Goal: Information Seeking & Learning: Learn about a topic

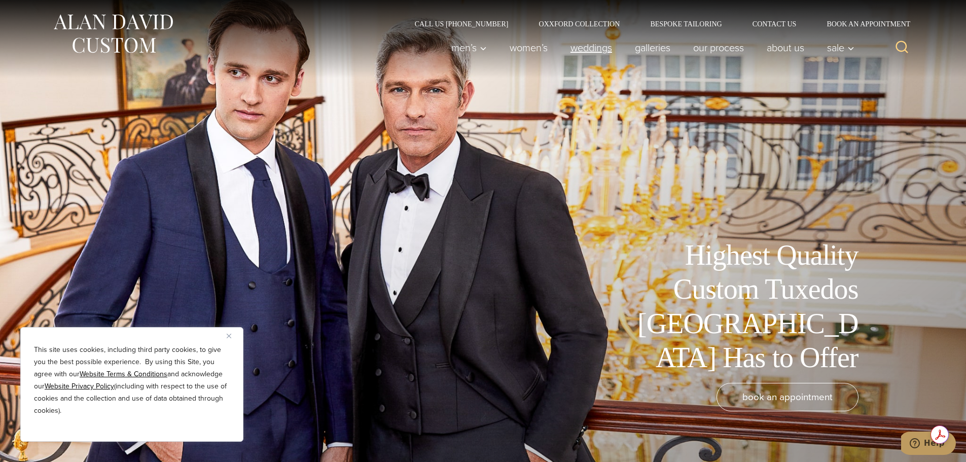
click at [590, 44] on link "weddings" at bounding box center [591, 48] width 64 height 20
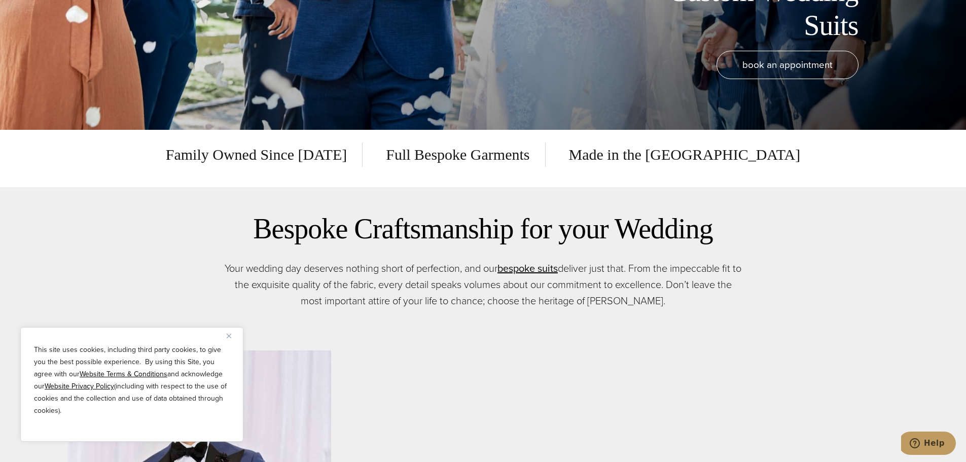
scroll to position [355, 0]
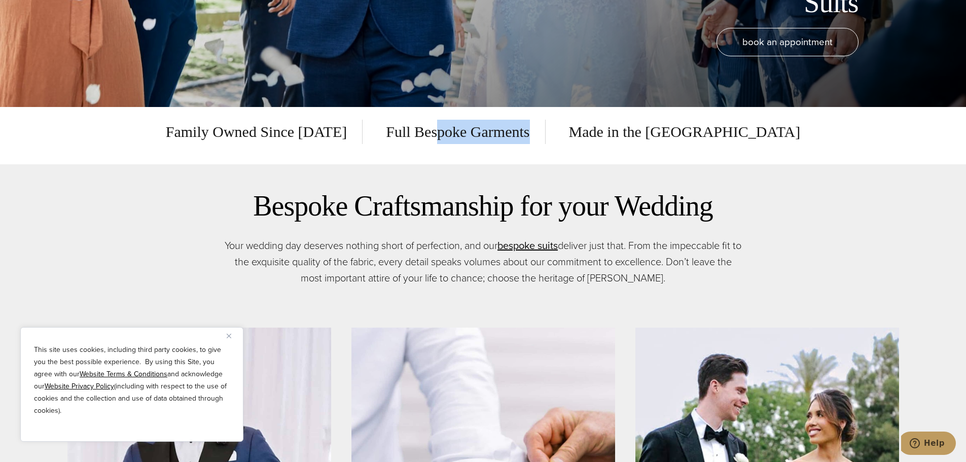
drag, startPoint x: 489, startPoint y: 130, endPoint x: 597, endPoint y: 125, distance: 107.6
click at [545, 125] on span "Full Bespoke Garments" at bounding box center [458, 132] width 174 height 24
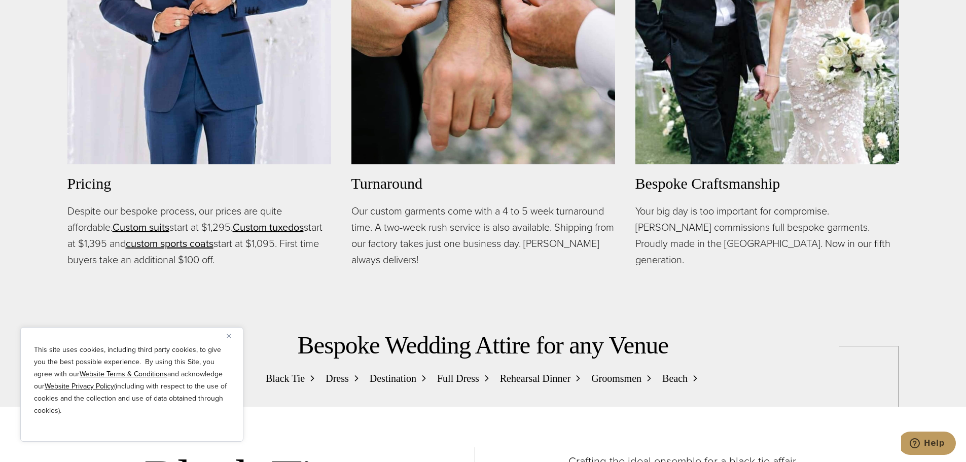
scroll to position [912, 0]
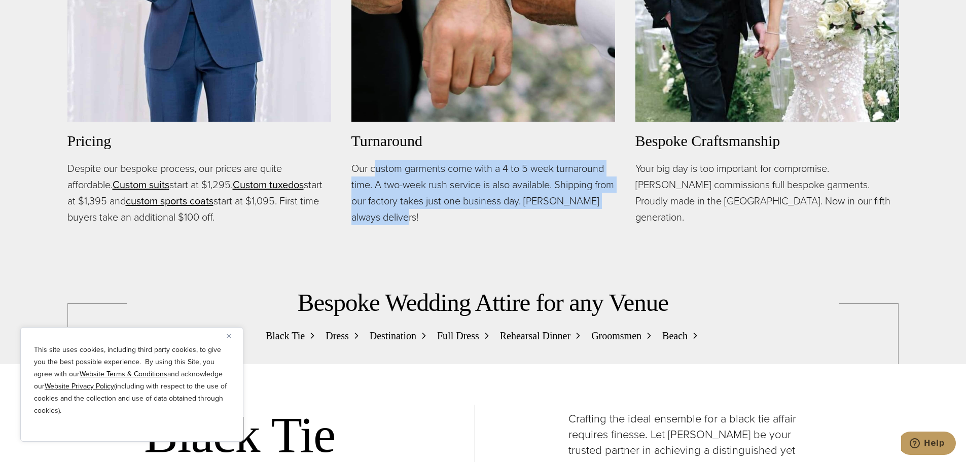
drag, startPoint x: 373, startPoint y: 168, endPoint x: 431, endPoint y: 211, distance: 72.5
click at [431, 211] on p "Our custom garments come with a 4 to 5 week turnaround time. A two-week rush se…" at bounding box center [483, 192] width 264 height 65
click at [230, 338] on img "Close" at bounding box center [229, 336] width 5 height 5
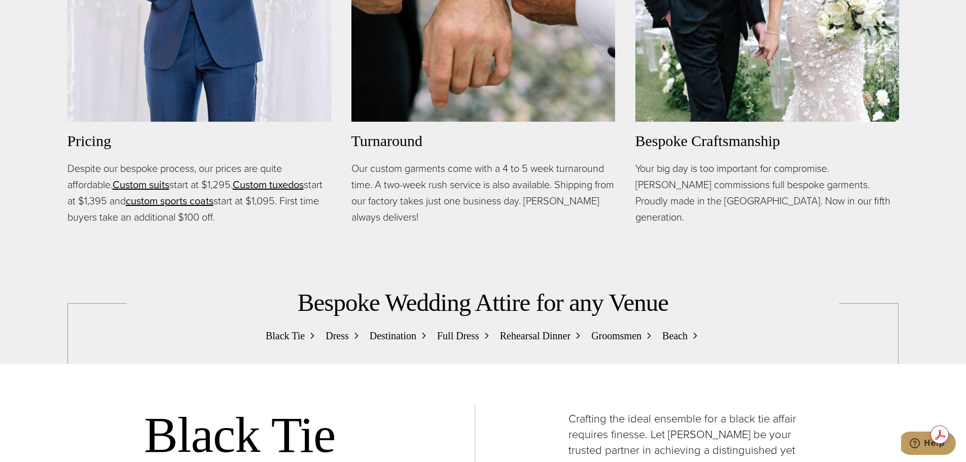
click at [287, 214] on p "Despite our bespoke process, our prices are quite affordable. Custom suits star…" at bounding box center [199, 192] width 264 height 65
click at [279, 187] on link "Custom tuxedos" at bounding box center [268, 184] width 71 height 15
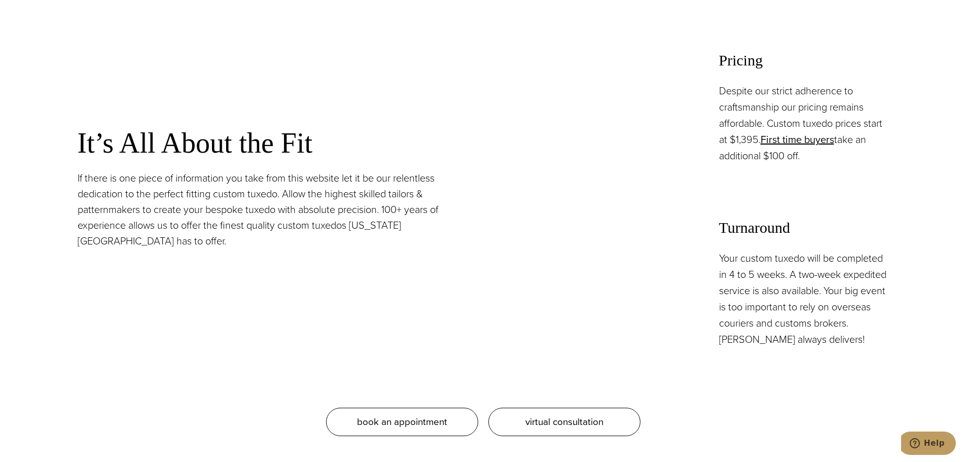
scroll to position [963, 0]
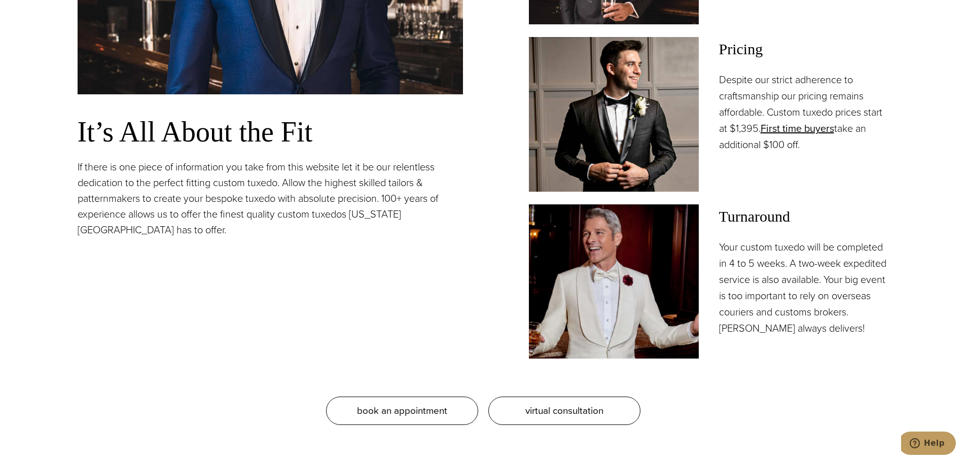
drag, startPoint x: 809, startPoint y: 146, endPoint x: 715, endPoint y: 78, distance: 116.5
click at [708, 71] on div "Pricing Despite our strict adherence to craftsmanship our pricing remains affor…" at bounding box center [709, 114] width 360 height 154
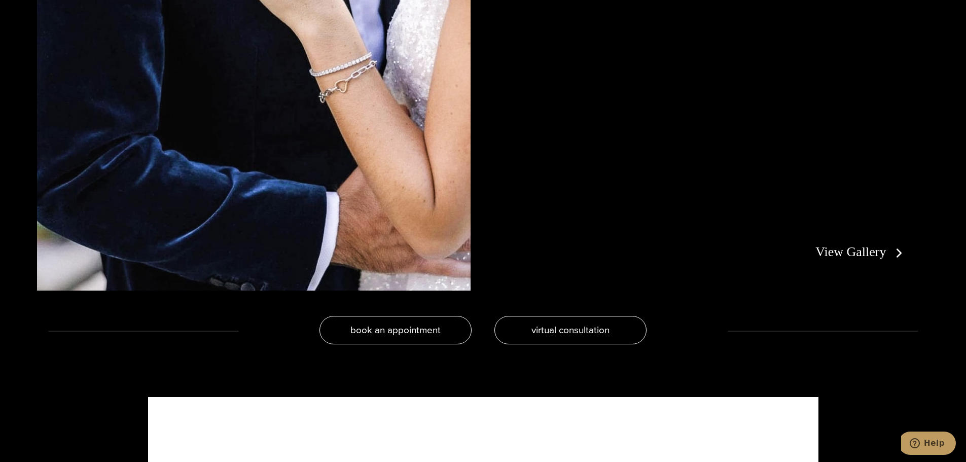
scroll to position [2382, 0]
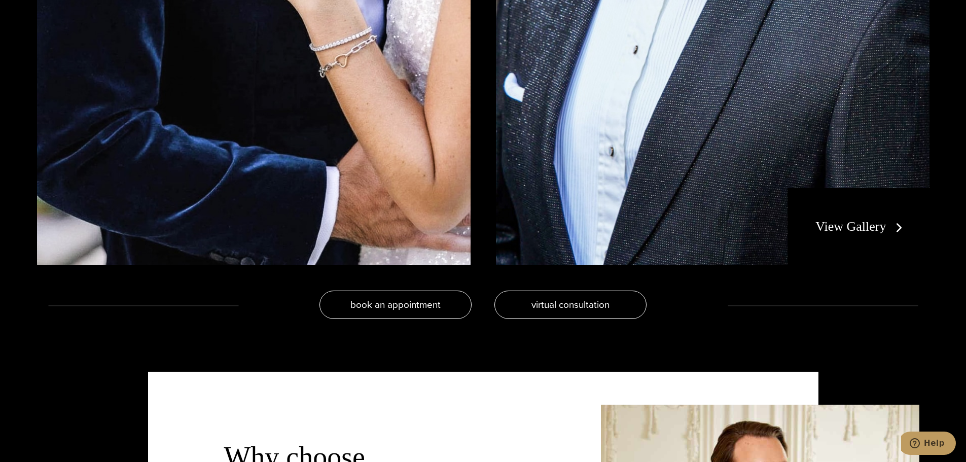
click at [834, 233] on link "View Gallery" at bounding box center [860, 226] width 91 height 15
click at [828, 225] on link "View Gallery" at bounding box center [860, 226] width 91 height 15
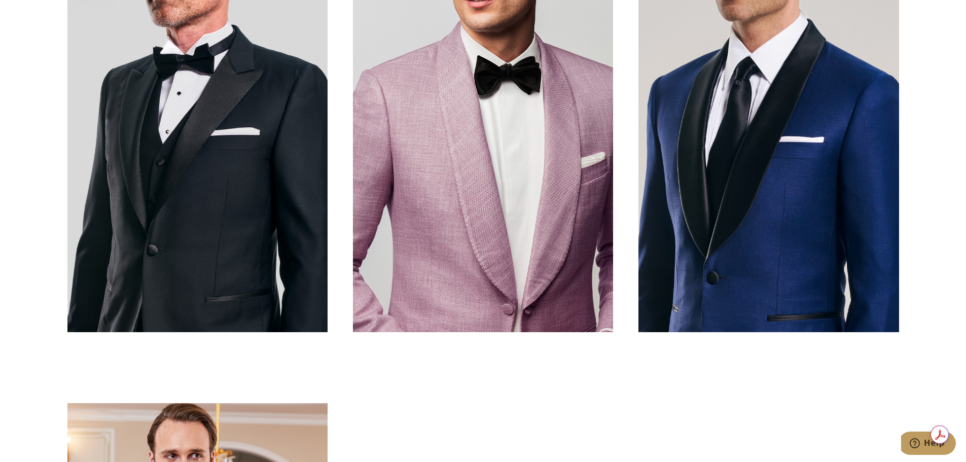
scroll to position [507, 0]
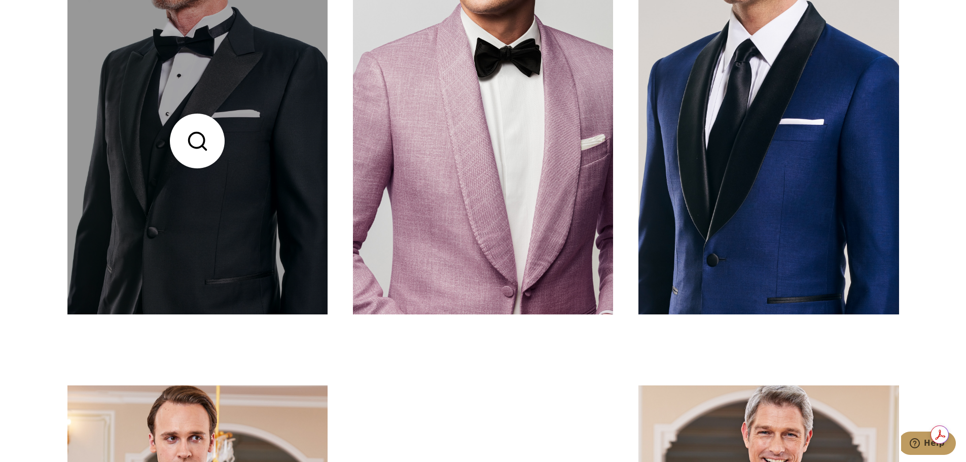
click at [202, 159] on link at bounding box center [197, 141] width 260 height 347
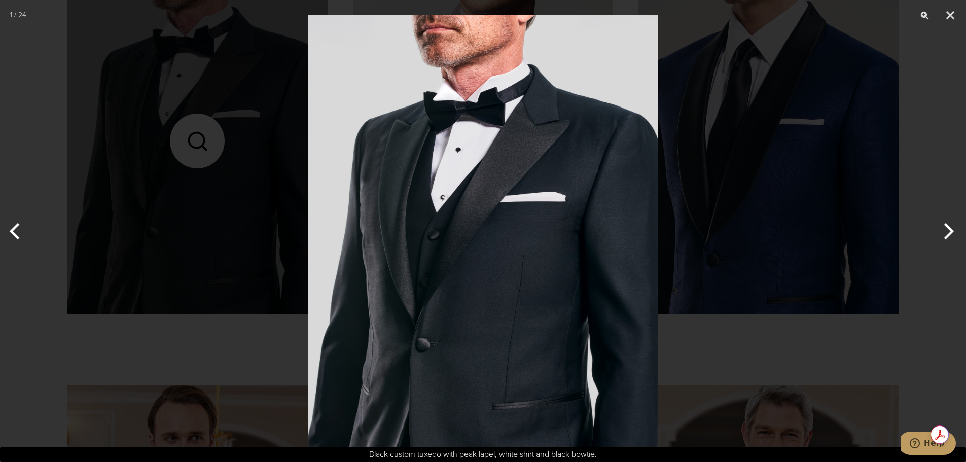
click at [955, 230] on button "Next" at bounding box center [947, 231] width 38 height 51
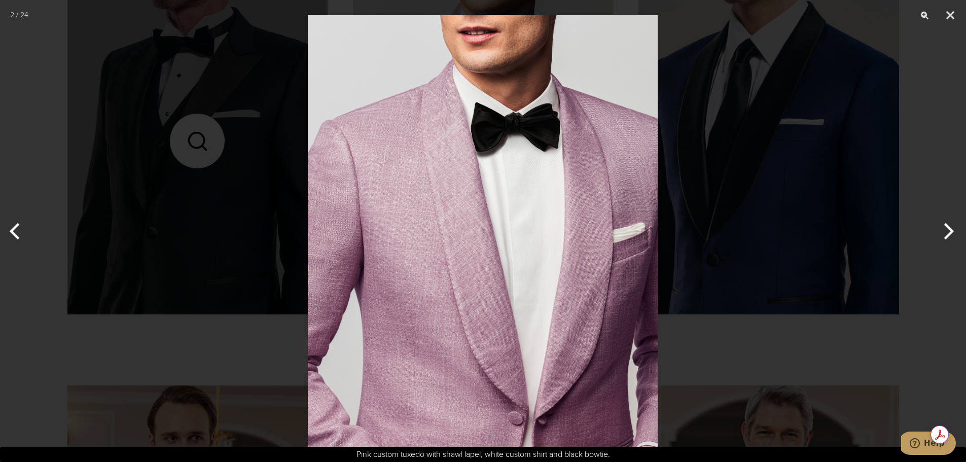
click at [955, 230] on button "Next" at bounding box center [947, 231] width 38 height 51
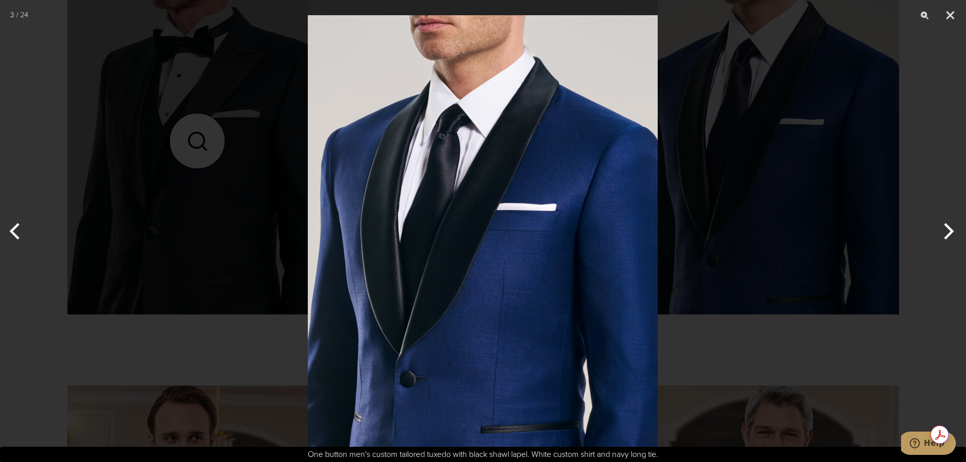
click at [955, 230] on button "Next" at bounding box center [947, 231] width 38 height 51
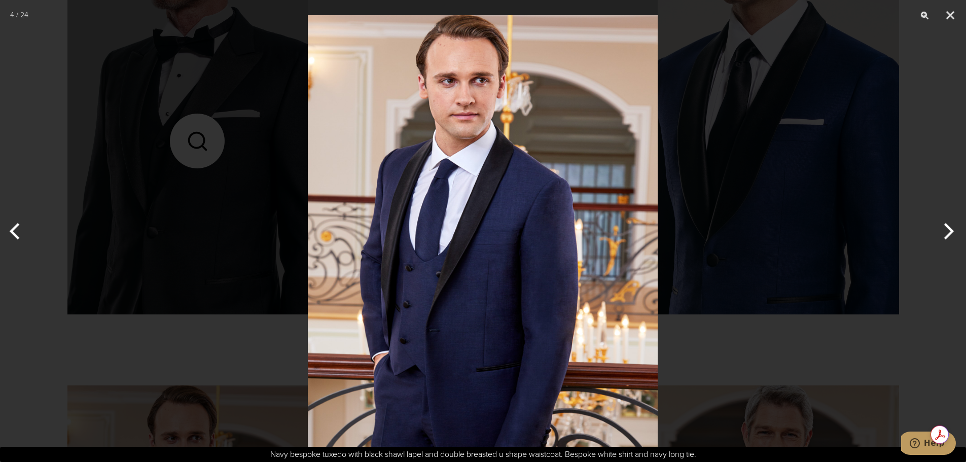
click at [955, 230] on button "Next" at bounding box center [947, 231] width 38 height 51
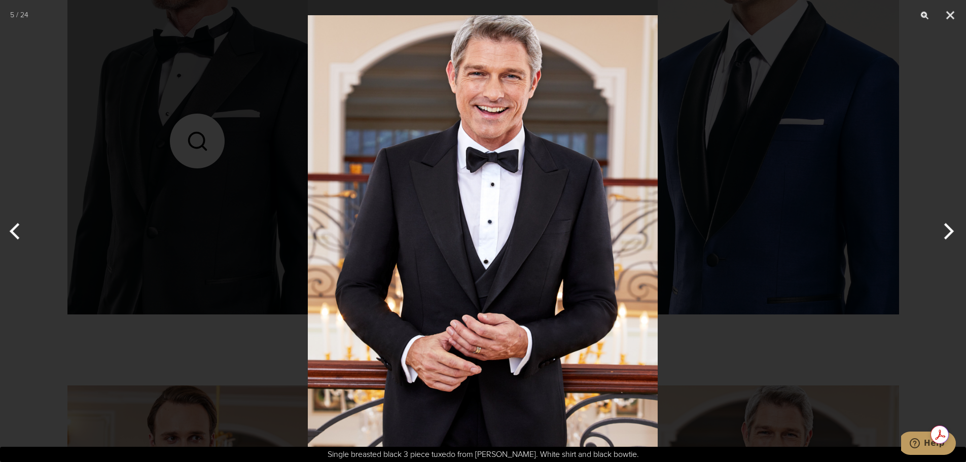
click at [955, 230] on button "Next" at bounding box center [947, 231] width 38 height 51
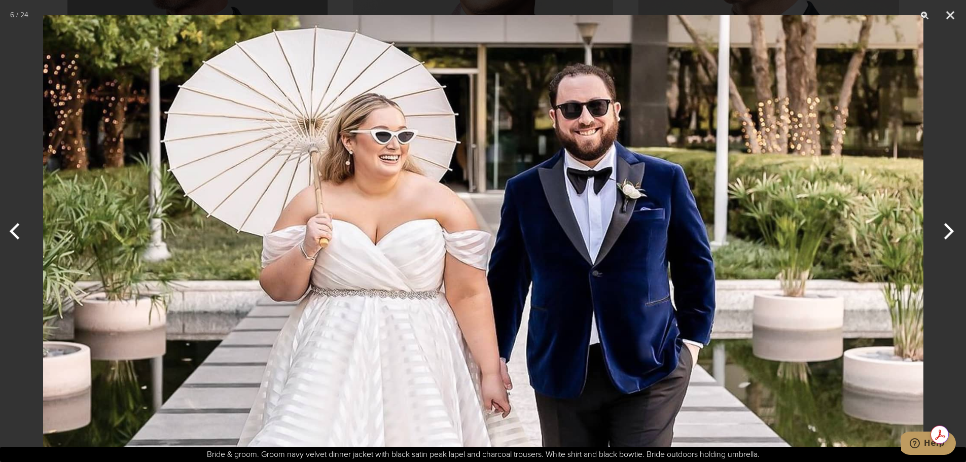
click at [955, 230] on button "Next" at bounding box center [947, 231] width 38 height 51
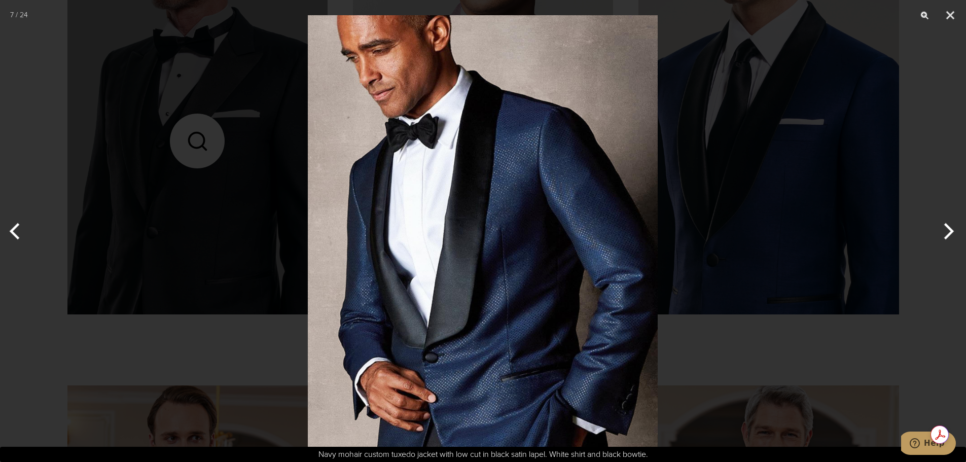
click at [925, 289] on div at bounding box center [483, 231] width 966 height 462
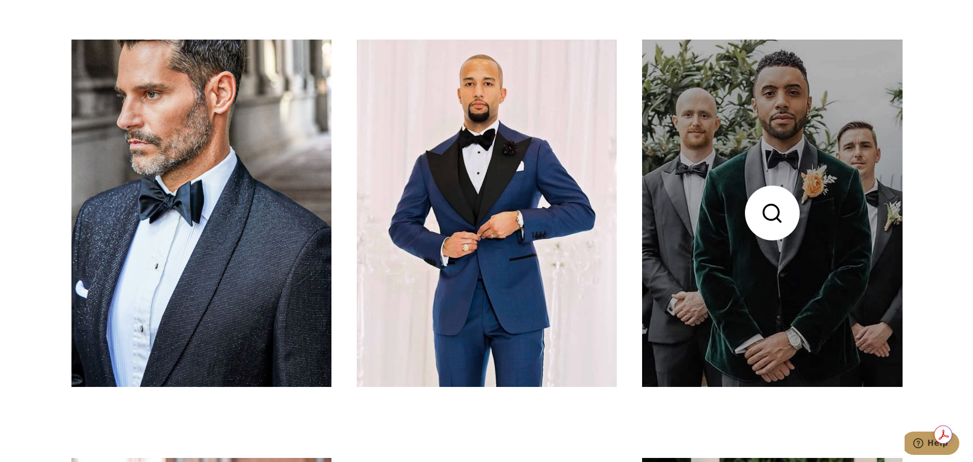
scroll to position [0, 0]
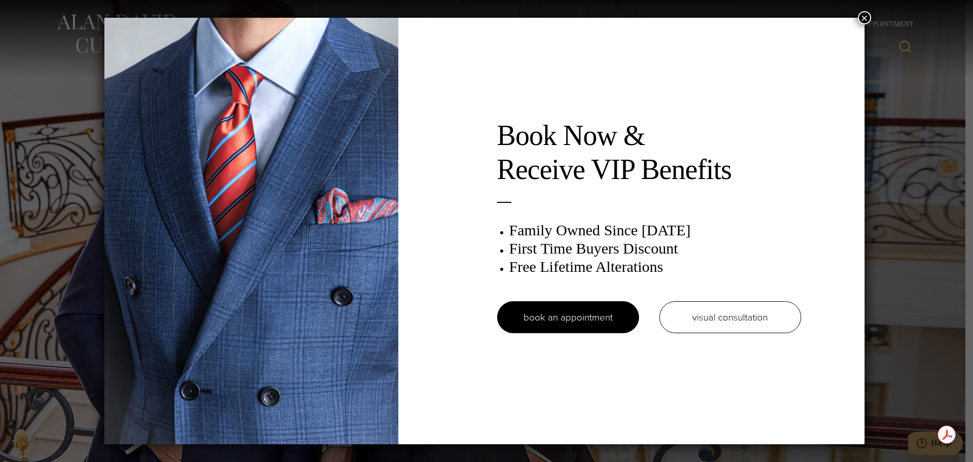
click at [865, 19] on button "×" at bounding box center [864, 17] width 13 height 13
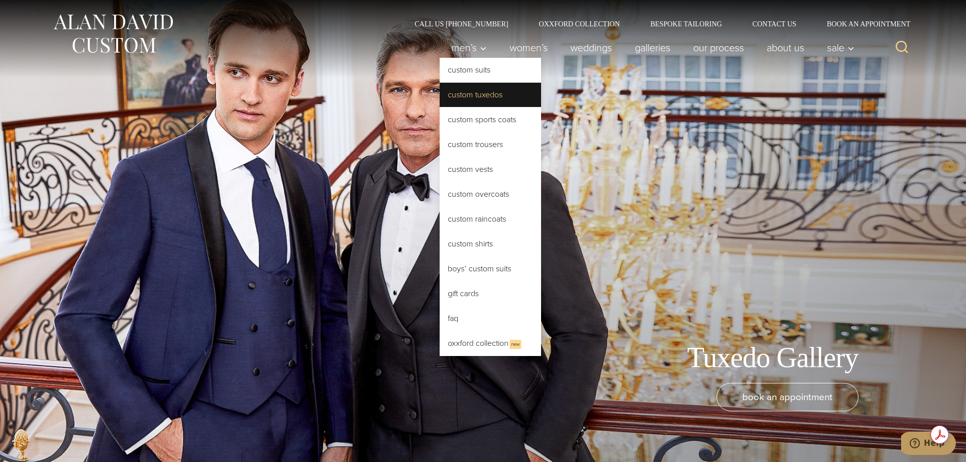
click at [459, 97] on link "Custom Tuxedos" at bounding box center [489, 95] width 101 height 24
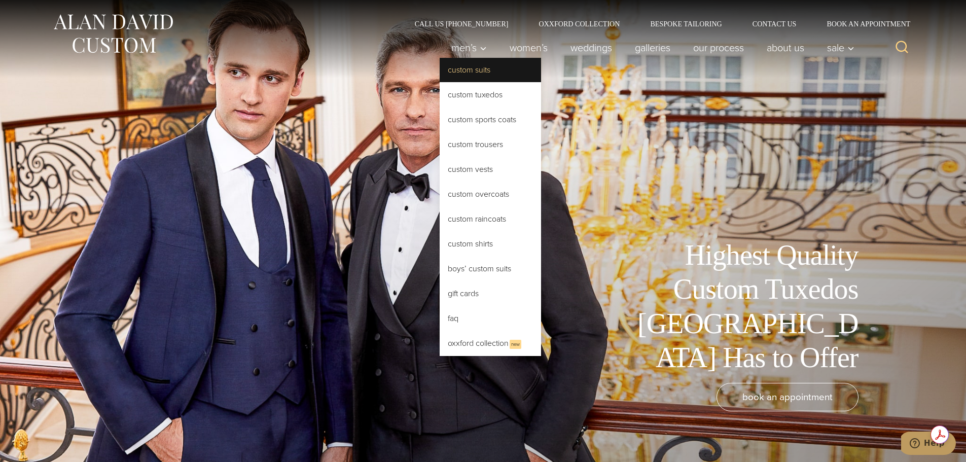
click at [459, 65] on link "Custom Suits" at bounding box center [489, 70] width 101 height 24
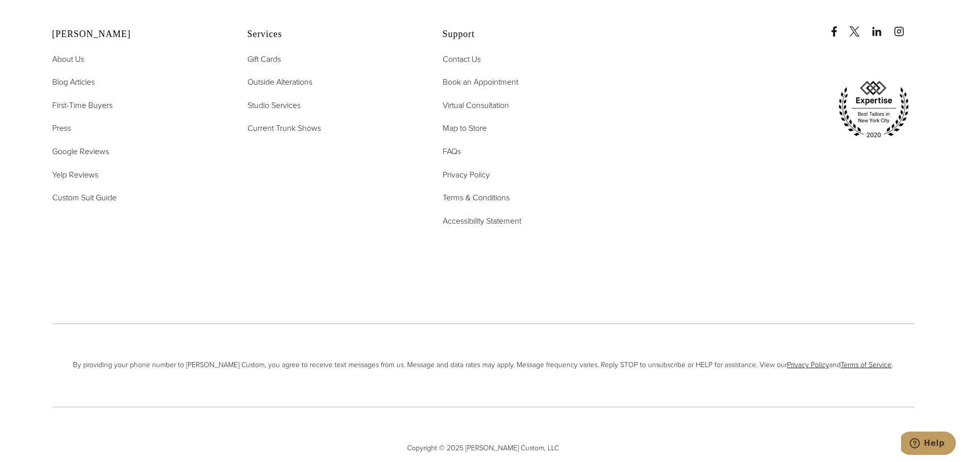
scroll to position [6674, 0]
